Goal: Information Seeking & Learning: Learn about a topic

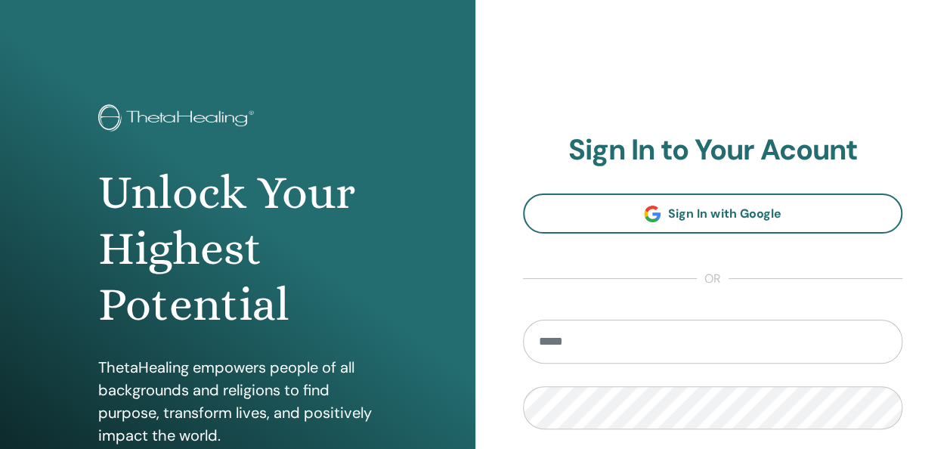
drag, startPoint x: 0, startPoint y: 0, endPoint x: 801, endPoint y: 333, distance: 867.1
click at [801, 333] on input "email" at bounding box center [713, 342] width 380 height 44
type input "**********"
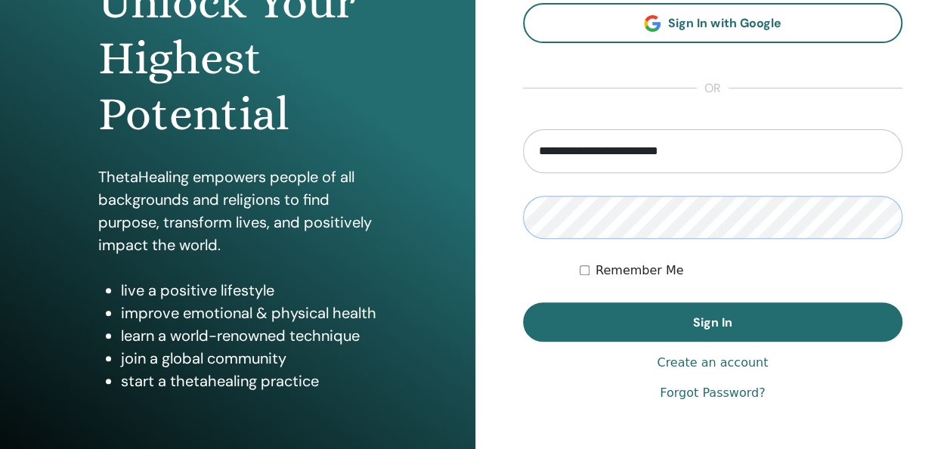
scroll to position [190, 0]
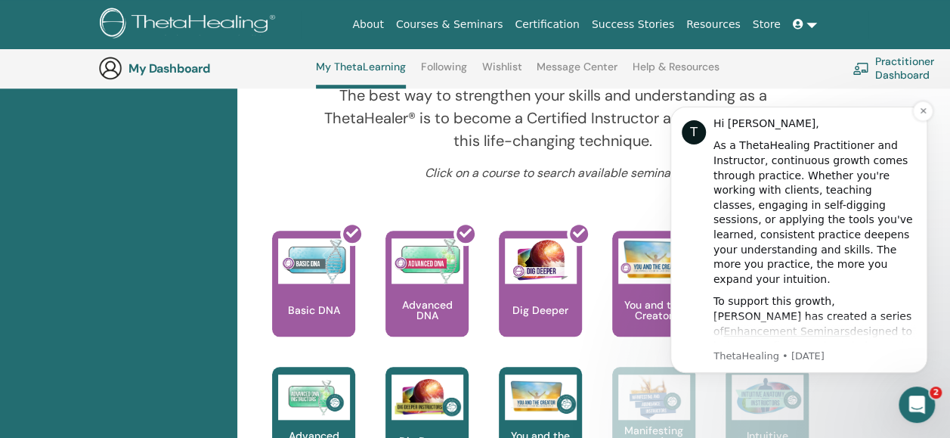
drag, startPoint x: 929, startPoint y: 113, endPoint x: 890, endPoint y: 302, distance: 193.8
click at [890, 302] on div "T Hi Khushboo, As a ThetaHealing Practitioner and Instructor, continuous growth…" at bounding box center [799, 239] width 234 height 246
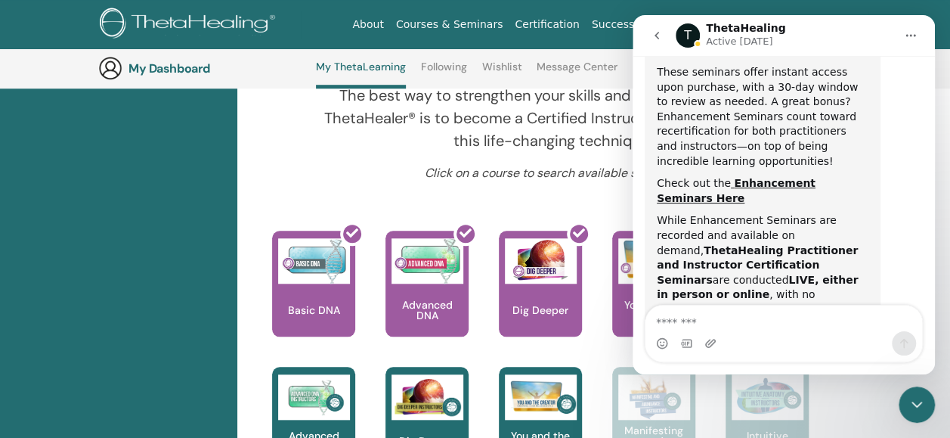
scroll to position [599, 0]
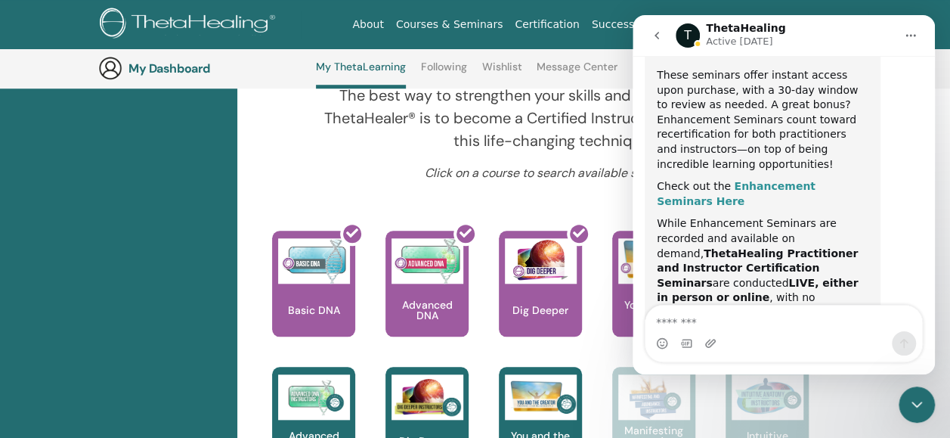
click at [816, 180] on b "Enhancement Seminars Here" at bounding box center [736, 193] width 159 height 27
click at [908, 36] on icon "Home" at bounding box center [911, 35] width 12 height 12
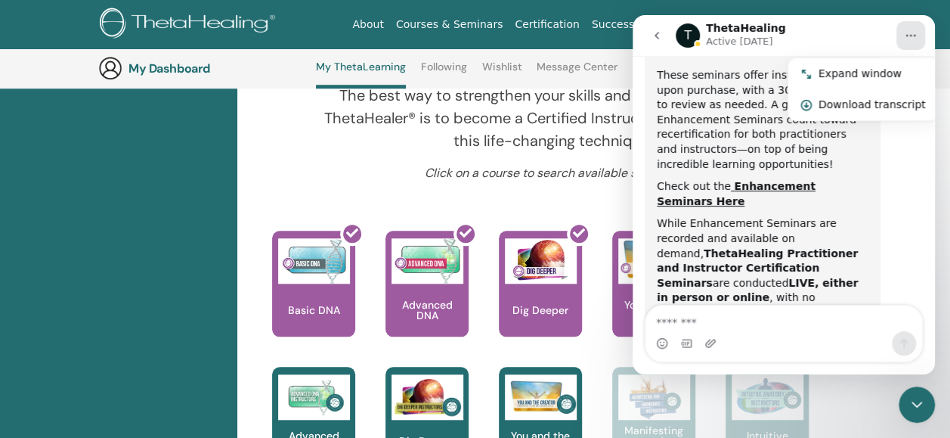
click at [663, 36] on button "go back" at bounding box center [657, 35] width 29 height 29
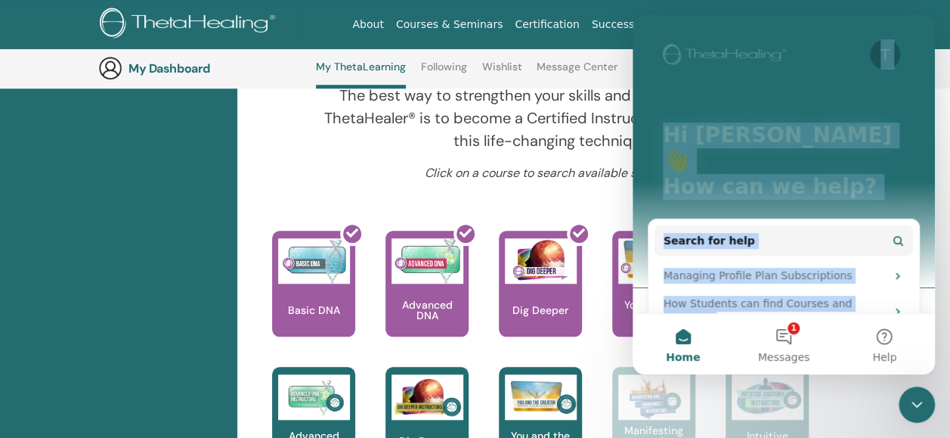
scroll to position [145, 0]
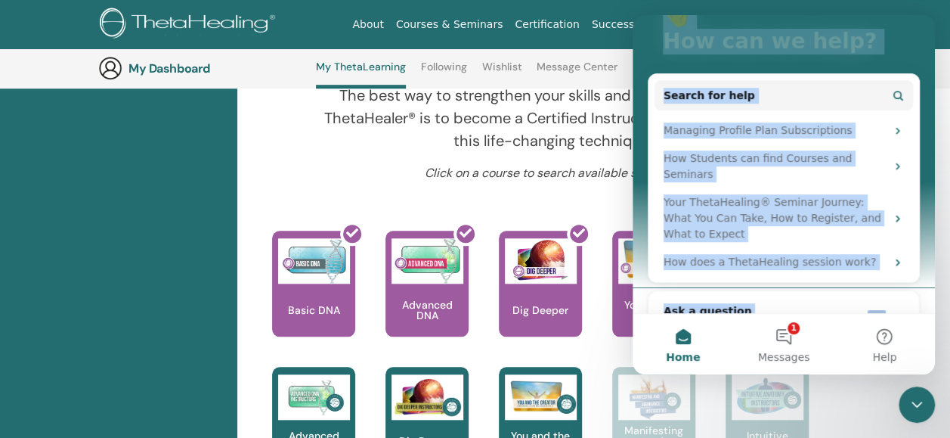
drag, startPoint x: 834, startPoint y: 32, endPoint x: 659, endPoint y: 488, distance: 488.5
click html "T Hi Khushboo 👋 How can we help? Search for help Managing Profile Plan Subscrip…"
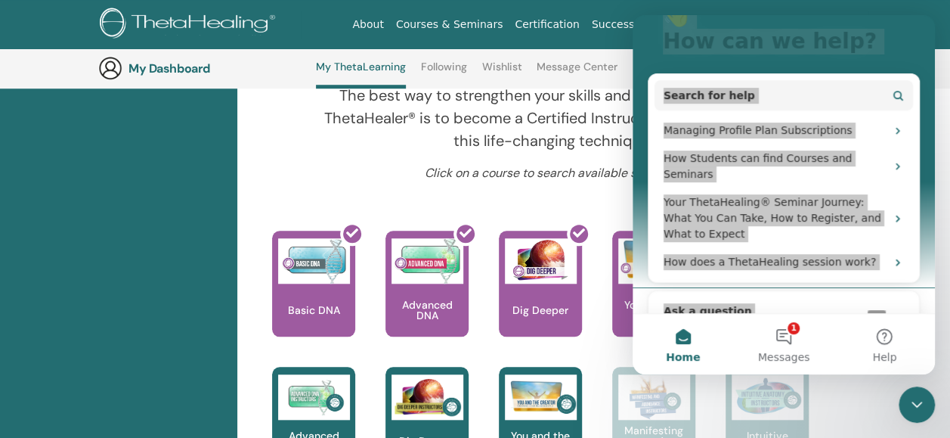
click at [920, 404] on icon "Close Intercom Messenger" at bounding box center [917, 405] width 11 height 6
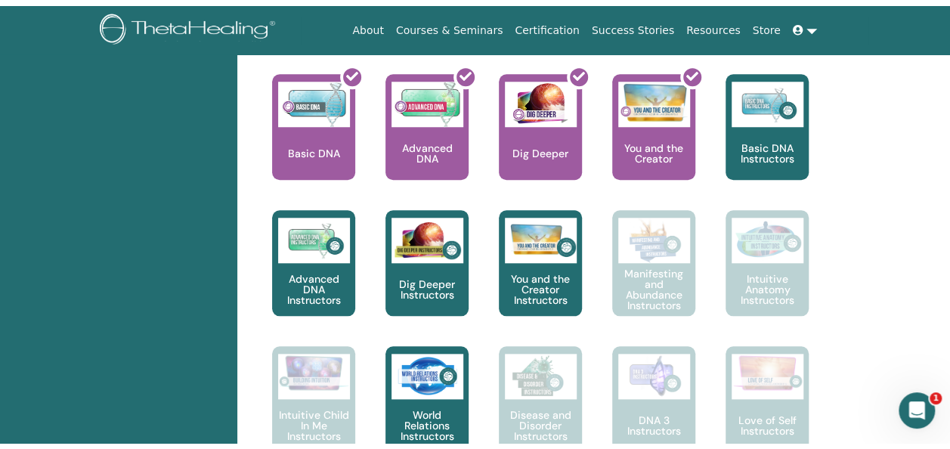
scroll to position [0, 0]
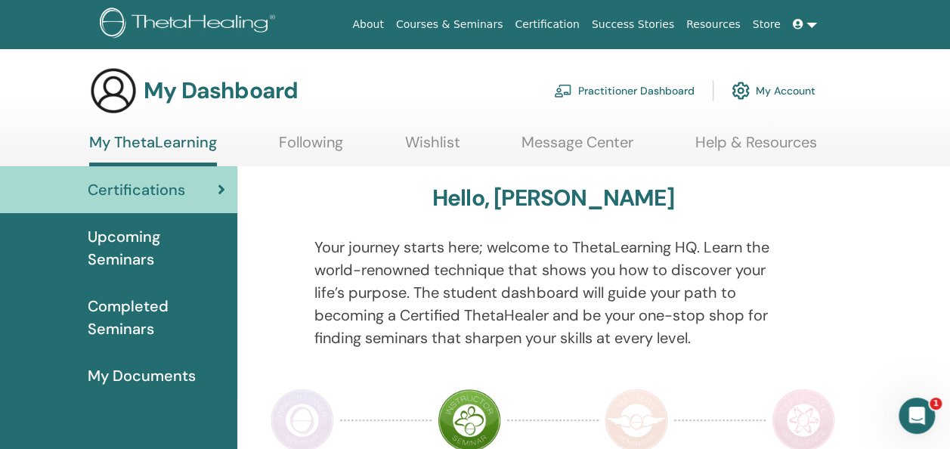
click at [148, 246] on span "Upcoming Seminars" at bounding box center [157, 247] width 138 height 45
